Goal: Use online tool/utility

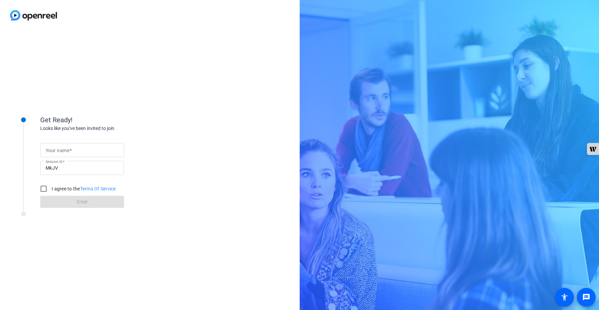
click at [98, 152] on input "Your name" at bounding box center [82, 150] width 73 height 8
type input "[PERSON_NAME]"
click at [44, 189] on input "I agree to the Terms Of Service" at bounding box center [43, 188] width 13 height 13
checkbox input "true"
click at [68, 199] on span at bounding box center [82, 202] width 84 height 16
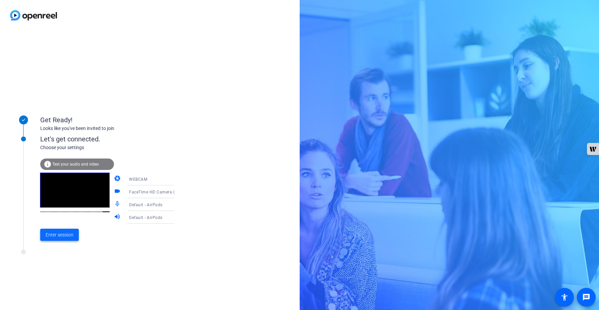
click at [61, 229] on span at bounding box center [59, 234] width 39 height 16
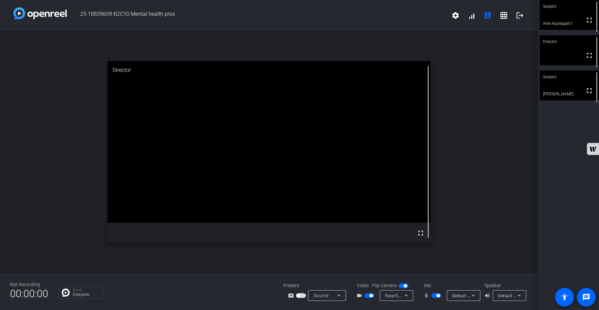
click at [435, 297] on span "button" at bounding box center [437, 295] width 10 height 5
click at [433, 293] on span "button" at bounding box center [437, 295] width 10 height 5
click at [438, 295] on span "button" at bounding box center [437, 295] width 10 height 5
click at [512, 215] on div "open_in_new Director fullscreen" at bounding box center [269, 152] width 538 height 242
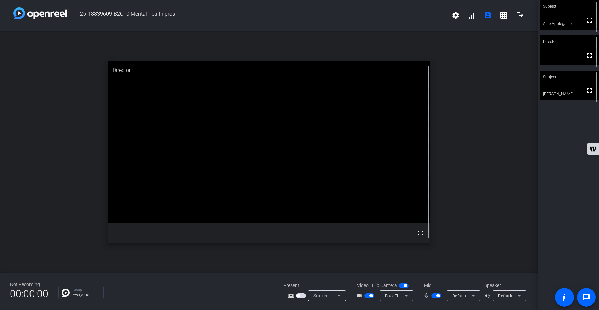
click at [435, 294] on span "button" at bounding box center [437, 295] width 10 height 5
click at [439, 295] on span "button" at bounding box center [437, 295] width 10 height 5
click at [435, 296] on span "button" at bounding box center [437, 295] width 10 height 5
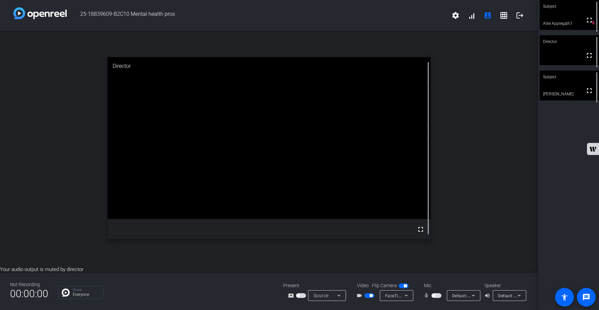
click at [439, 294] on span "button" at bounding box center [437, 295] width 10 height 5
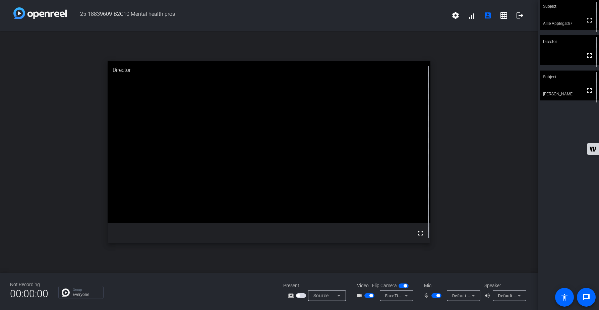
click at [434, 294] on span "button" at bounding box center [437, 295] width 10 height 5
click at [439, 296] on span "button" at bounding box center [437, 295] width 10 height 5
click at [519, 16] on mat-icon "logout" at bounding box center [520, 15] width 8 height 8
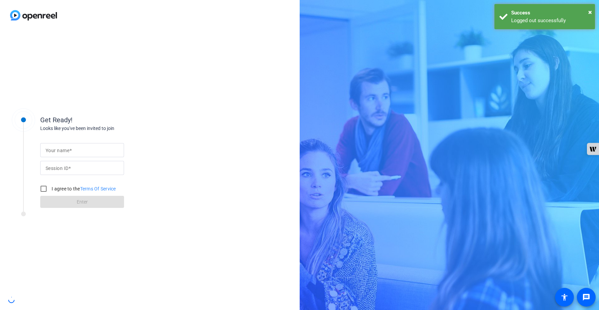
click at [520, 17] on div "Logged out successfully" at bounding box center [551, 21] width 79 height 8
